Goal: Task Accomplishment & Management: Use online tool/utility

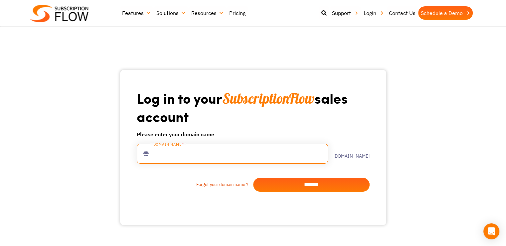
click at [180, 157] on input "text" at bounding box center [232, 153] width 191 height 20
type input "**********"
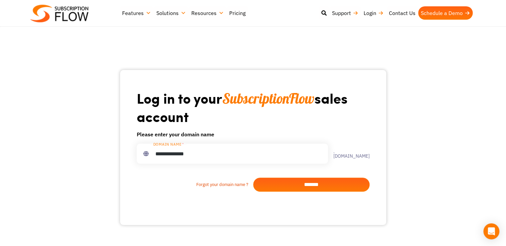
click at [322, 186] on input "*******" at bounding box center [311, 184] width 116 height 14
